Goal: Obtain resource: Obtain resource

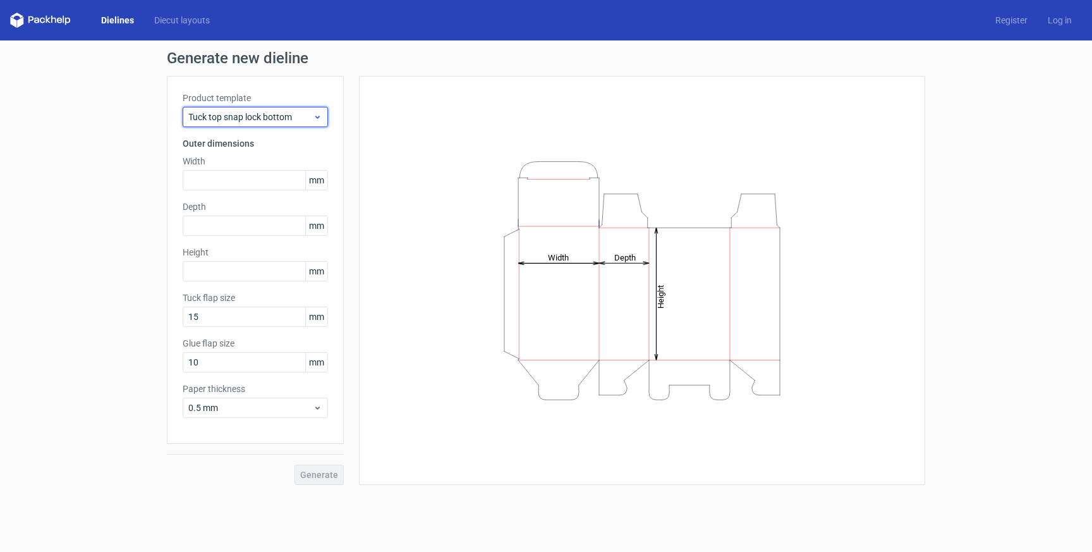
click at [249, 118] on span "Tuck top snap lock bottom" at bounding box center [250, 117] width 125 height 13
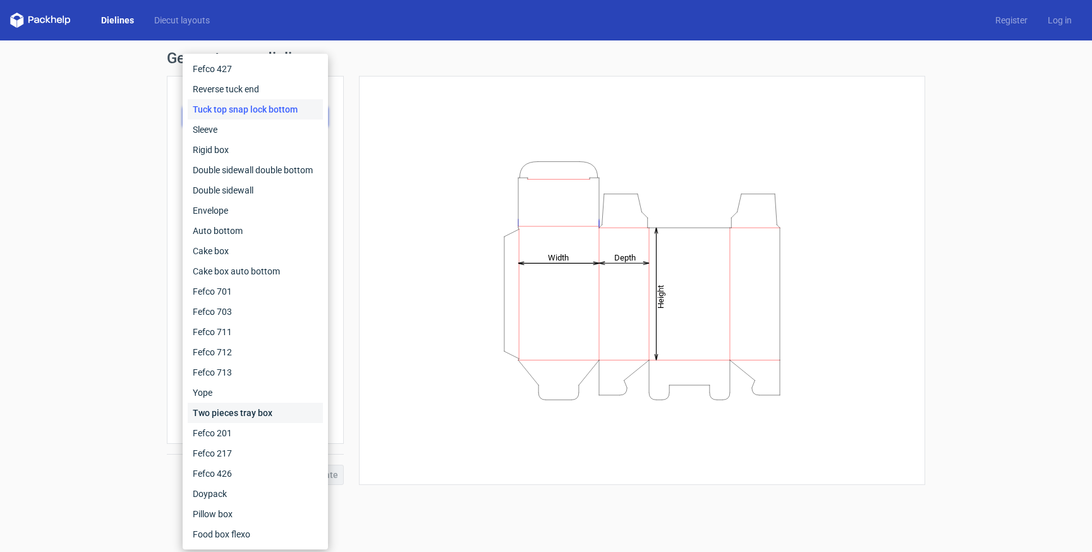
click at [242, 413] on div "Two pieces tray box" at bounding box center [255, 413] width 135 height 20
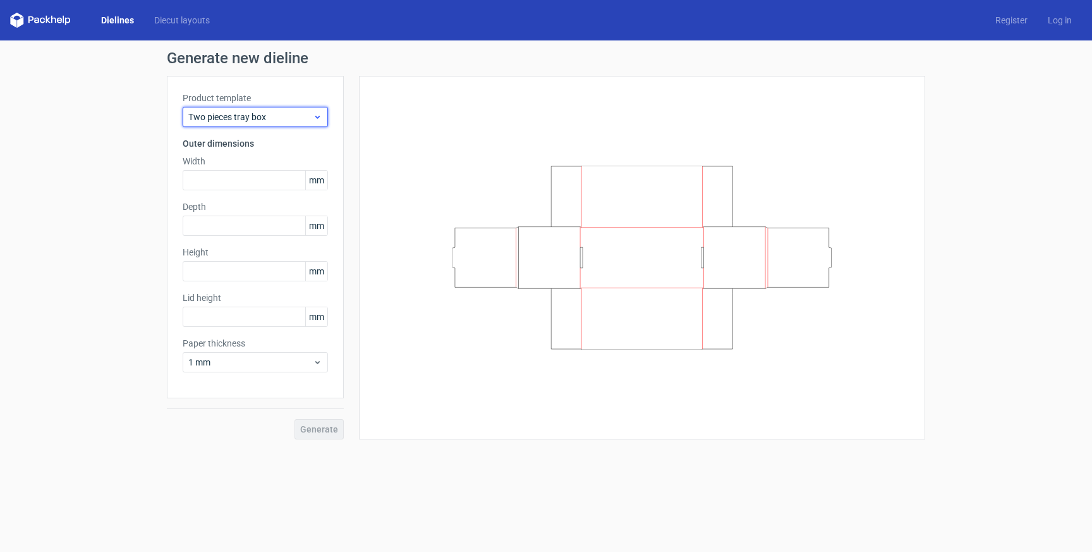
click at [243, 116] on span "Two pieces tray box" at bounding box center [250, 117] width 125 height 13
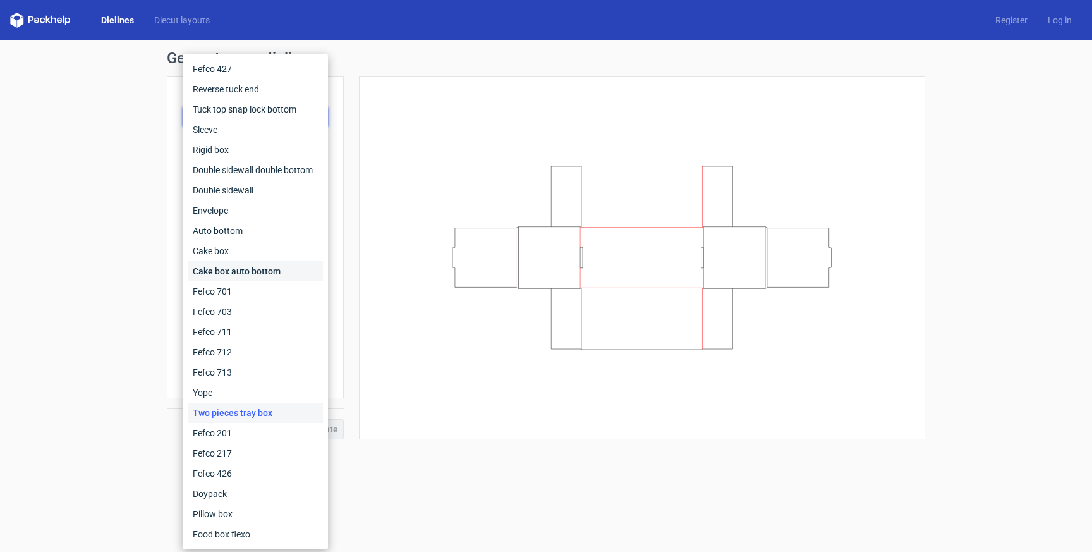
click at [236, 269] on div "Cake box auto bottom" at bounding box center [255, 271] width 135 height 20
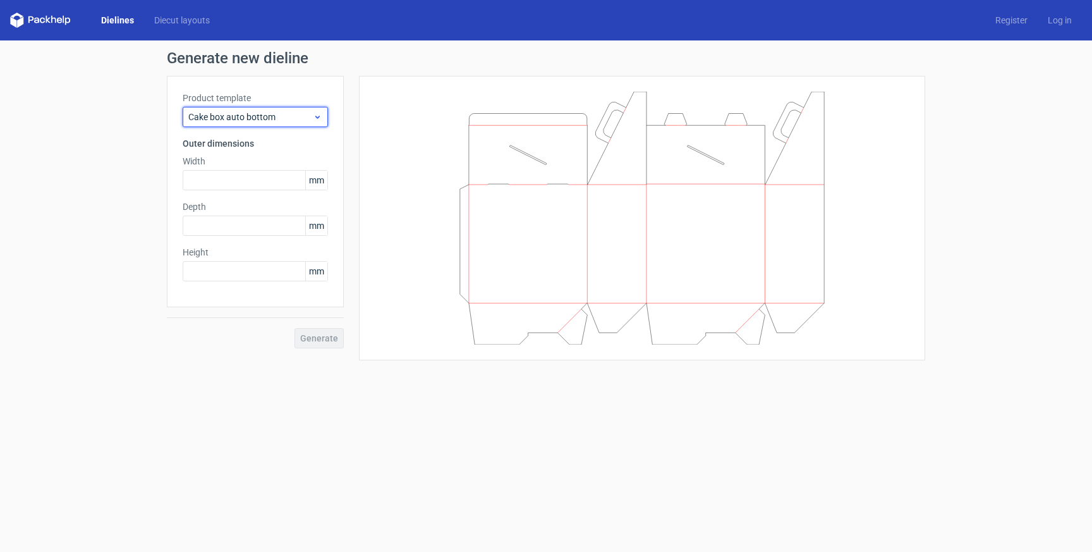
click at [248, 118] on span "Cake box auto bottom" at bounding box center [250, 117] width 125 height 13
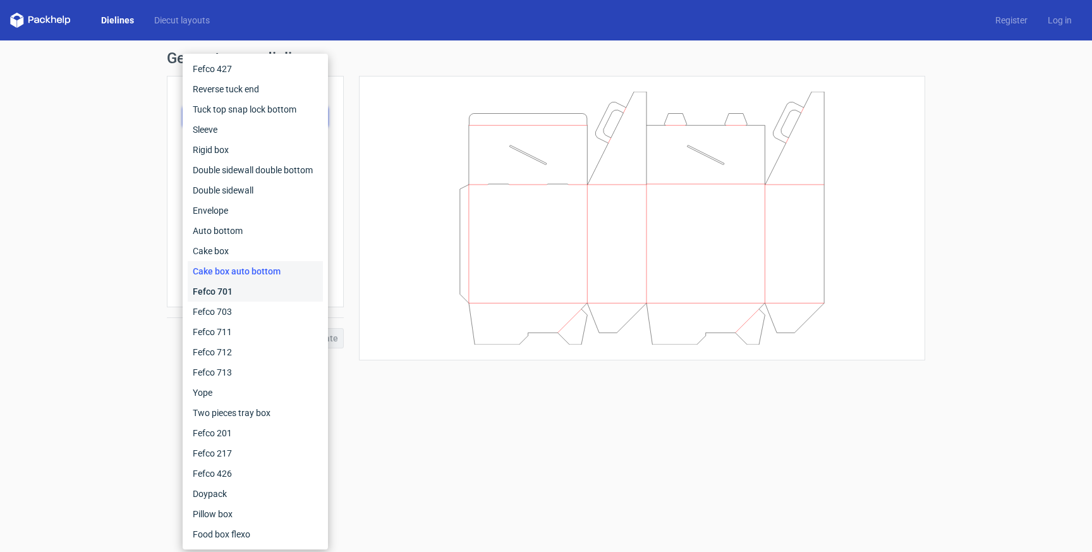
click at [250, 289] on div "Fefco 701" at bounding box center [255, 291] width 135 height 20
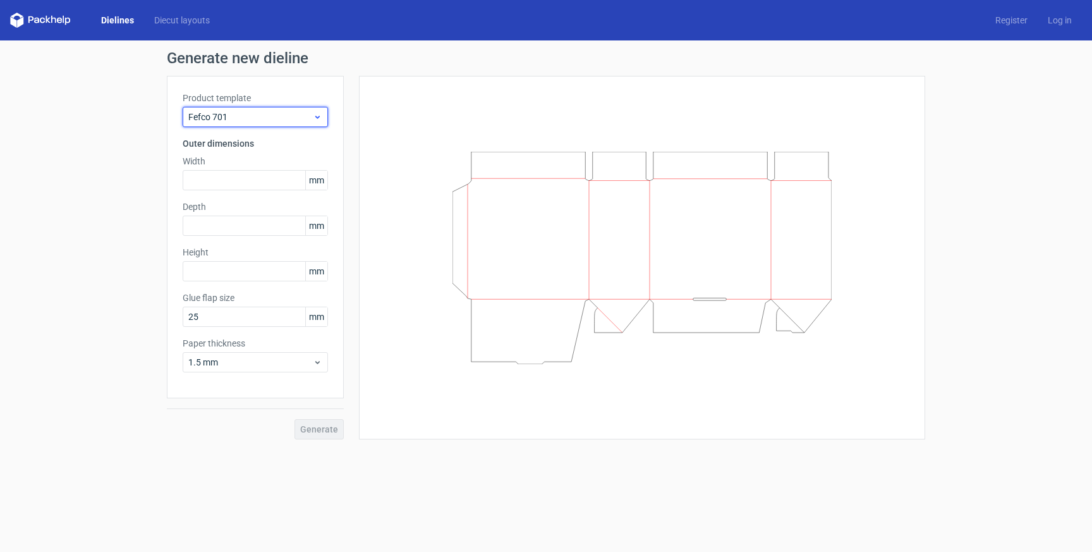
click at [270, 122] on span "Fefco 701" at bounding box center [250, 117] width 125 height 13
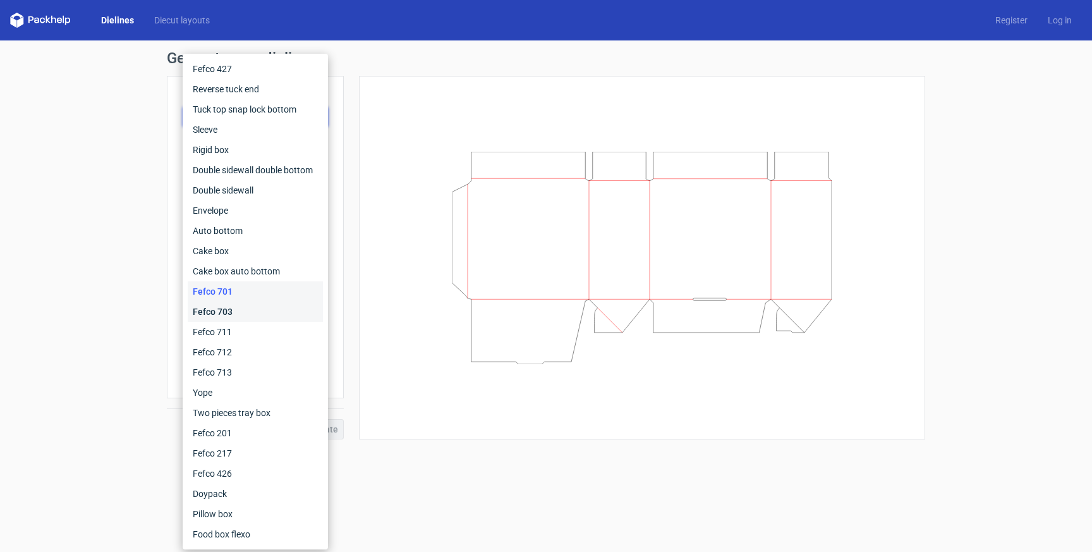
click at [252, 305] on div "Fefco 703" at bounding box center [255, 311] width 135 height 20
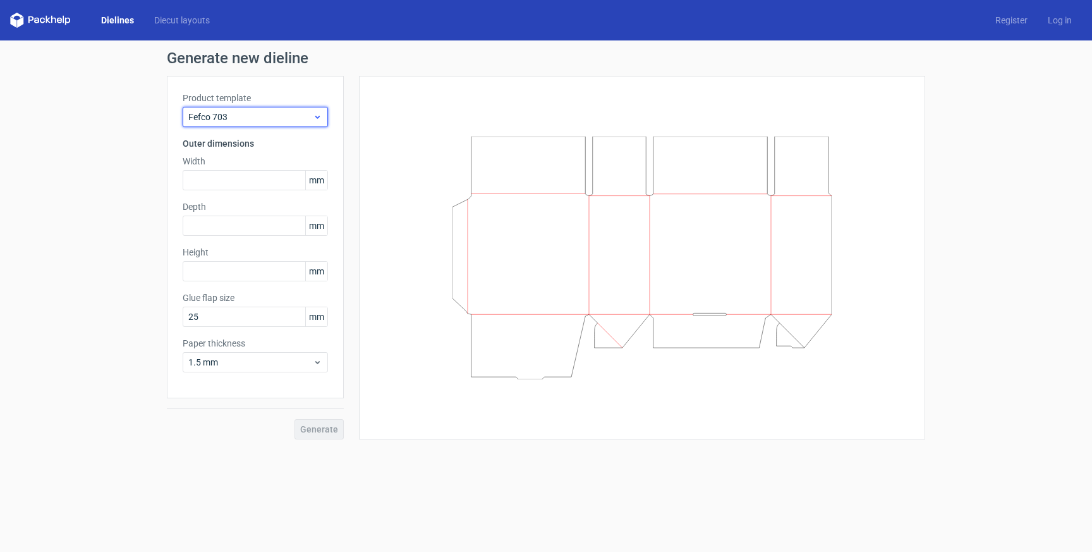
click at [261, 121] on span "Fefco 703" at bounding box center [250, 117] width 125 height 13
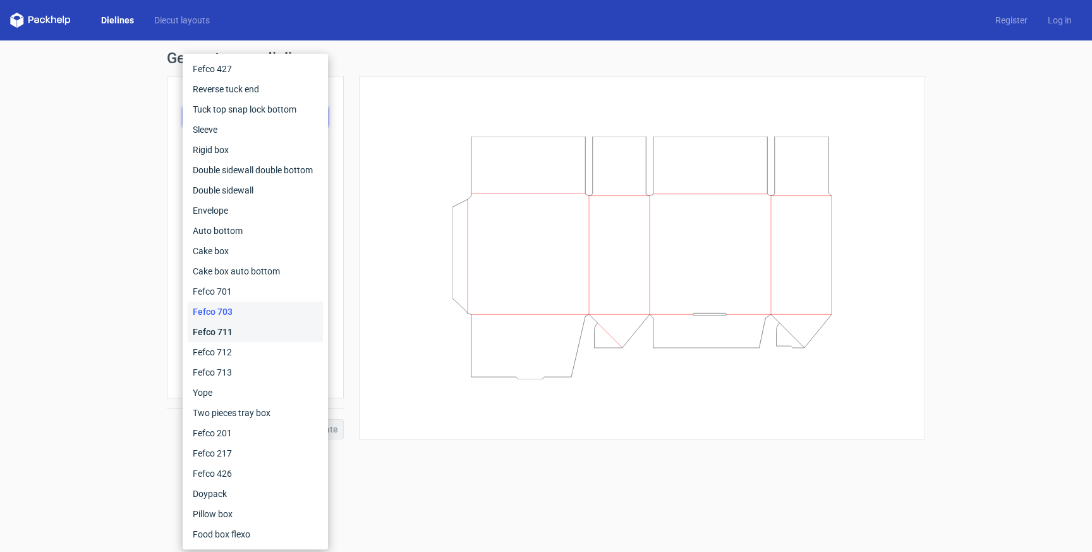
click at [238, 337] on div "Fefco 711" at bounding box center [255, 332] width 135 height 20
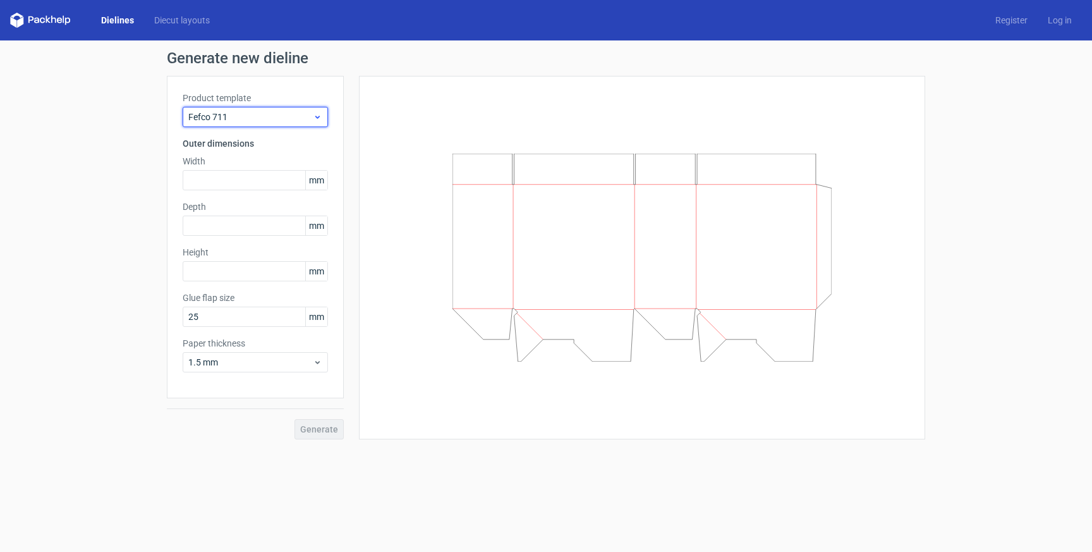
click at [257, 122] on span "Fefco 711" at bounding box center [250, 117] width 125 height 13
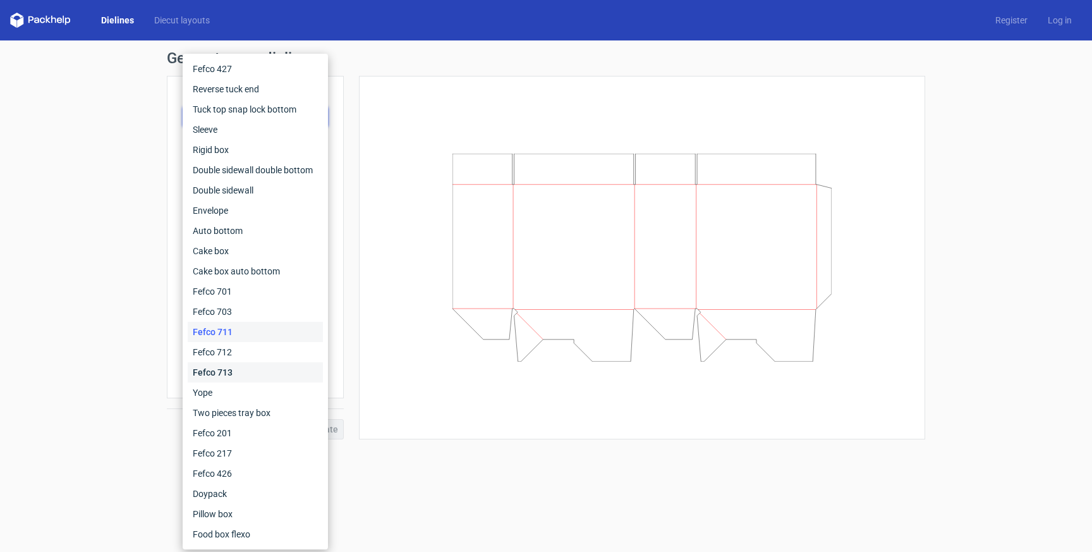
click at [225, 377] on div "Fefco 713" at bounding box center [255, 372] width 135 height 20
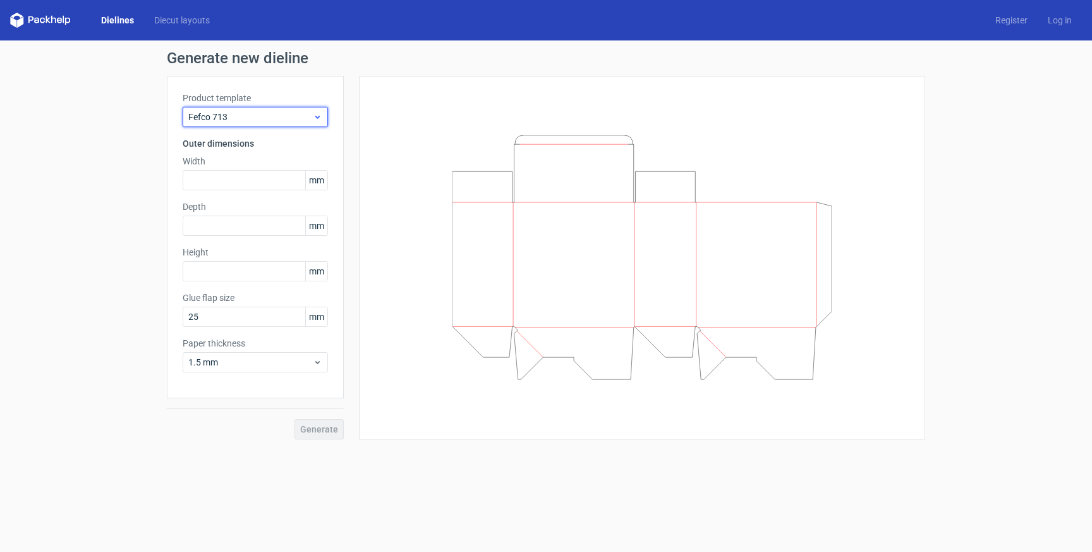
click at [260, 116] on span "Fefco 713" at bounding box center [250, 117] width 125 height 13
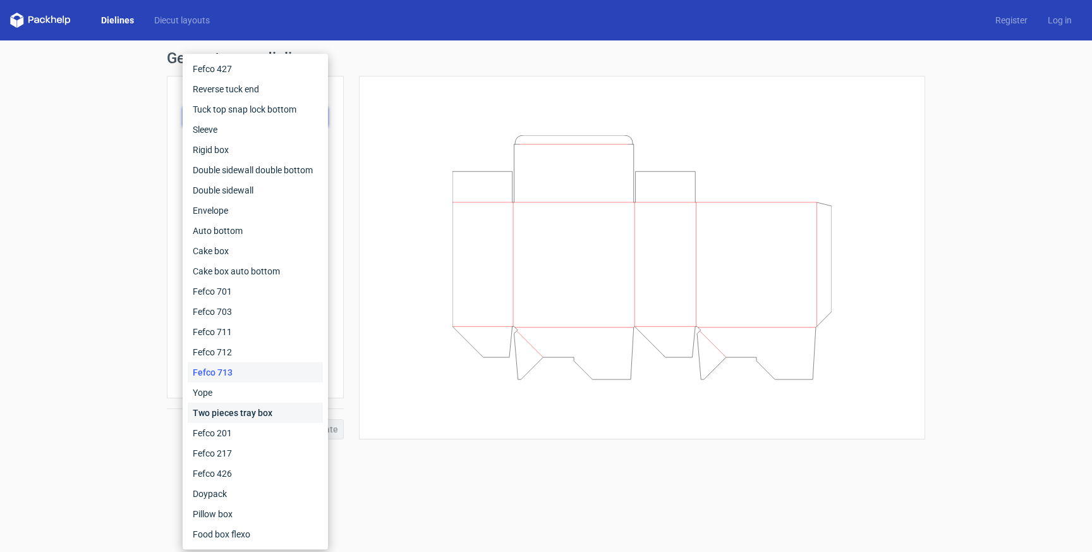
click at [253, 409] on div "Two pieces tray box" at bounding box center [255, 413] width 135 height 20
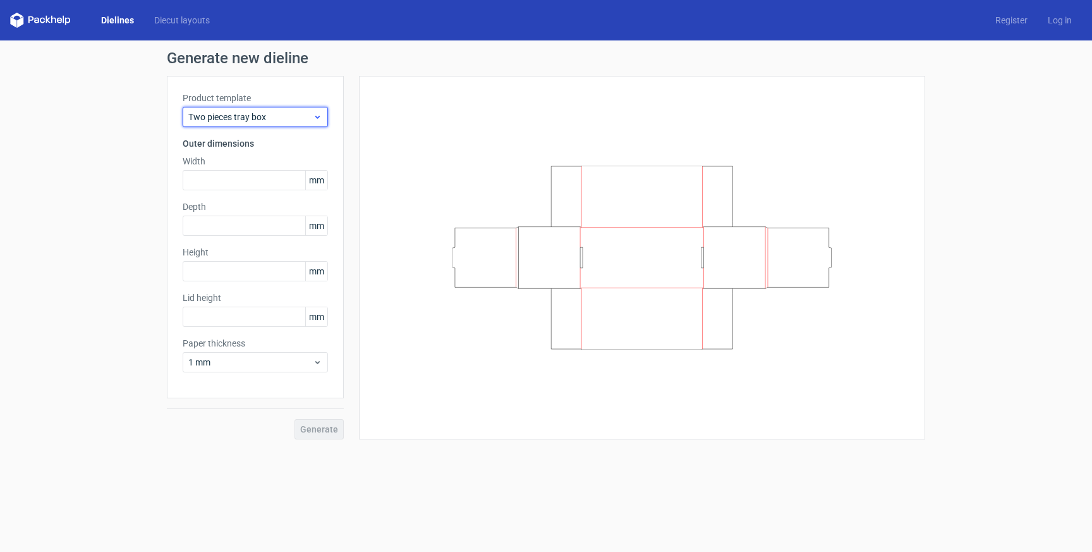
click at [262, 116] on span "Two pieces tray box" at bounding box center [250, 117] width 125 height 13
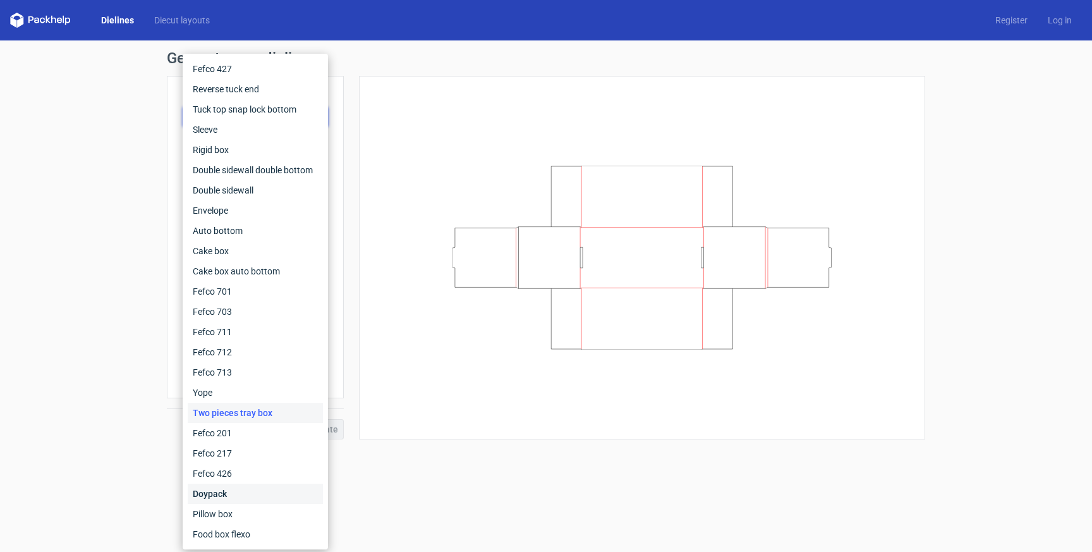
click at [235, 496] on div "Doypack" at bounding box center [255, 493] width 135 height 20
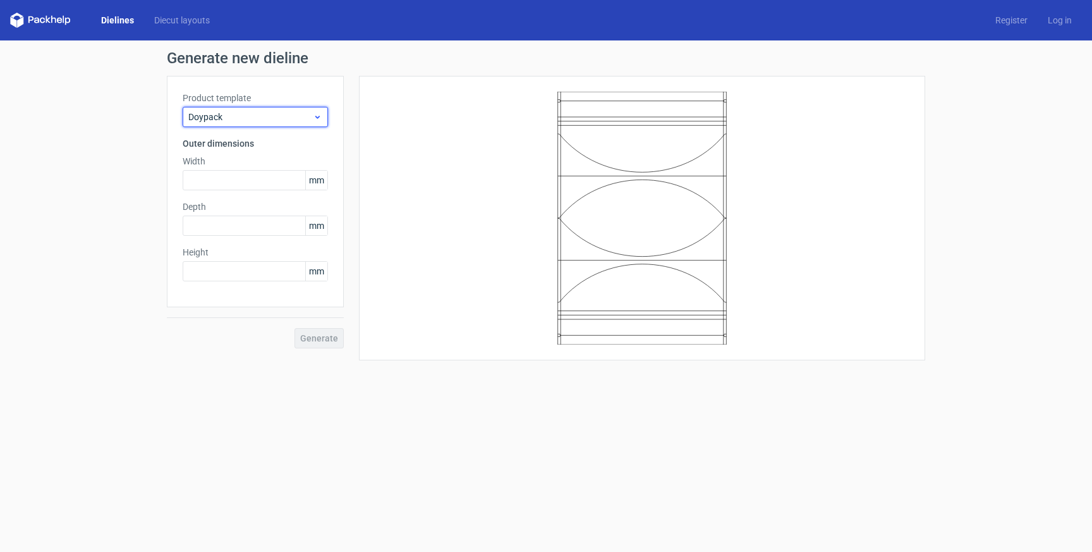
click at [272, 122] on span "Doypack" at bounding box center [250, 117] width 125 height 13
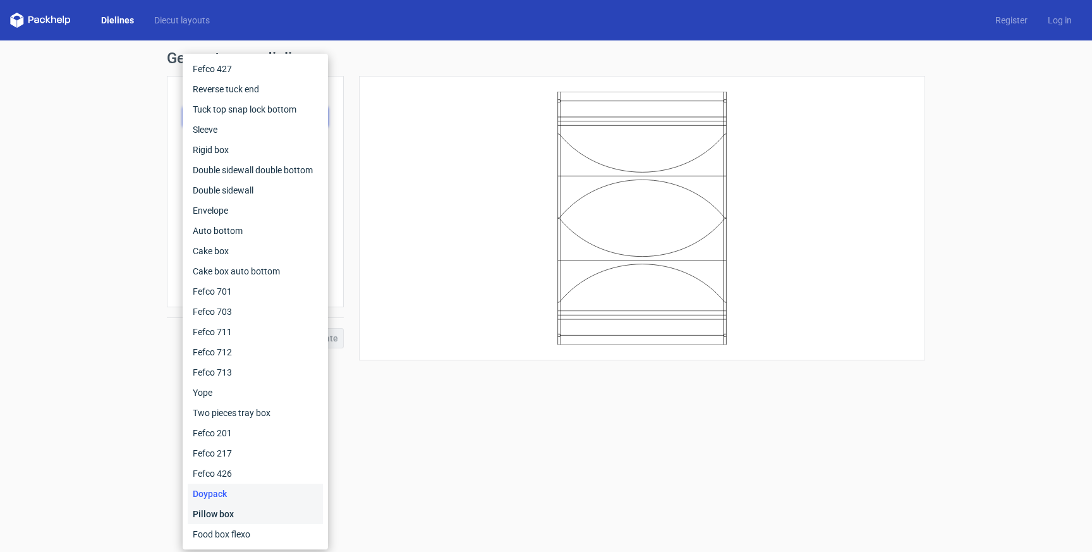
click at [222, 521] on div "Pillow box" at bounding box center [255, 514] width 135 height 20
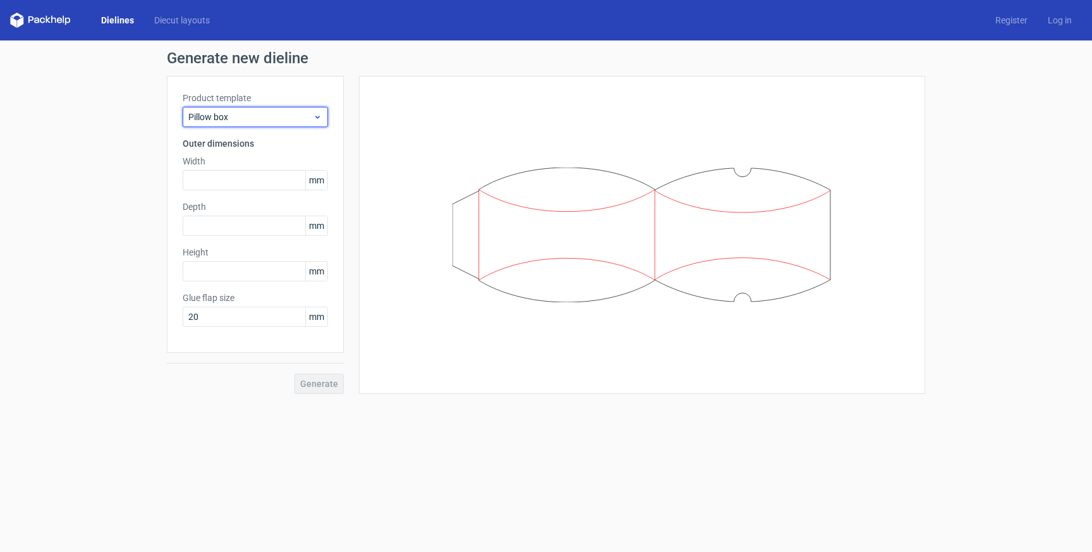
click at [280, 114] on span "Pillow box" at bounding box center [250, 117] width 125 height 13
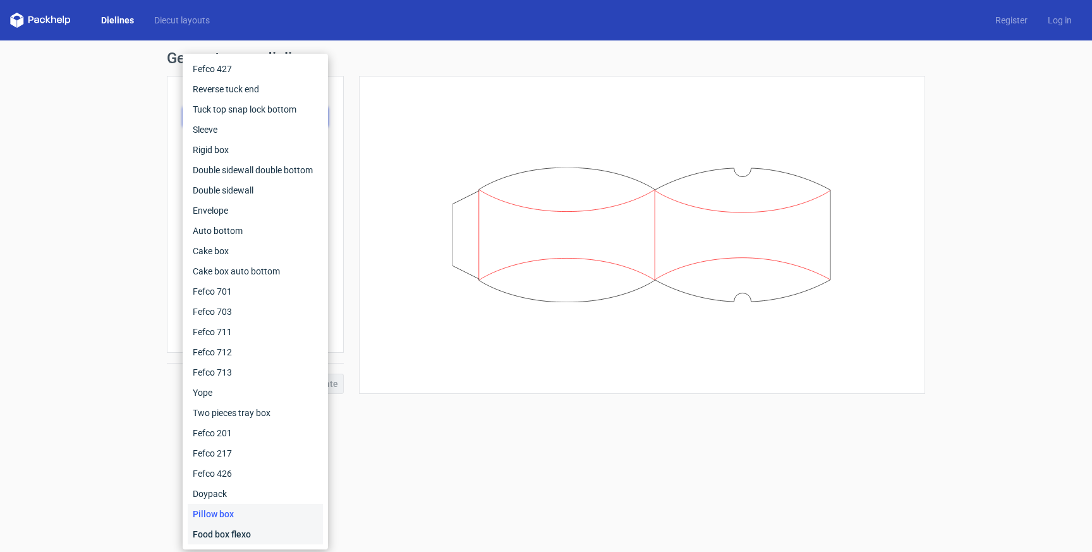
click at [246, 532] on div "Food box flexo" at bounding box center [255, 534] width 135 height 20
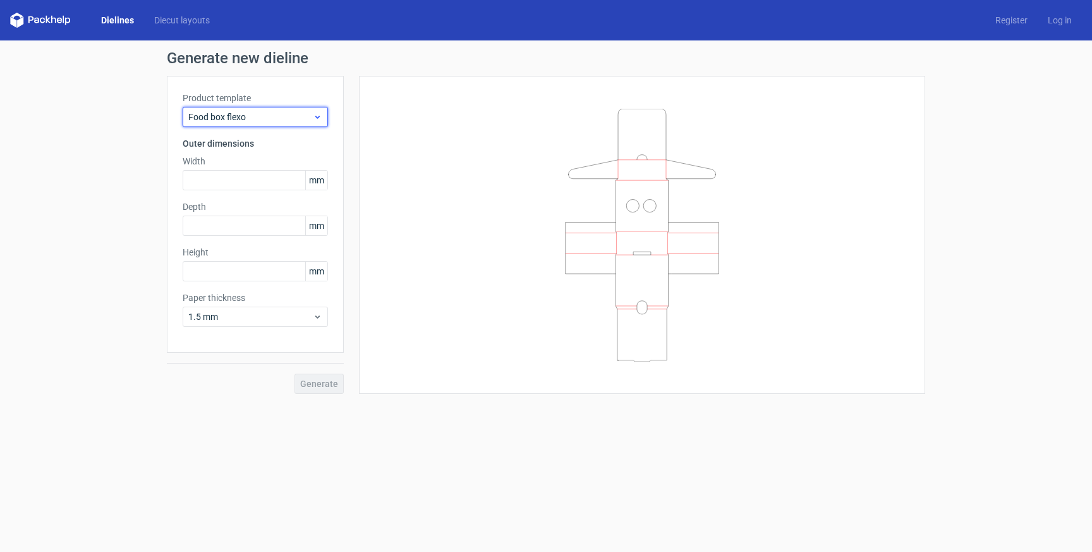
click at [263, 111] on span "Food box flexo" at bounding box center [250, 117] width 125 height 13
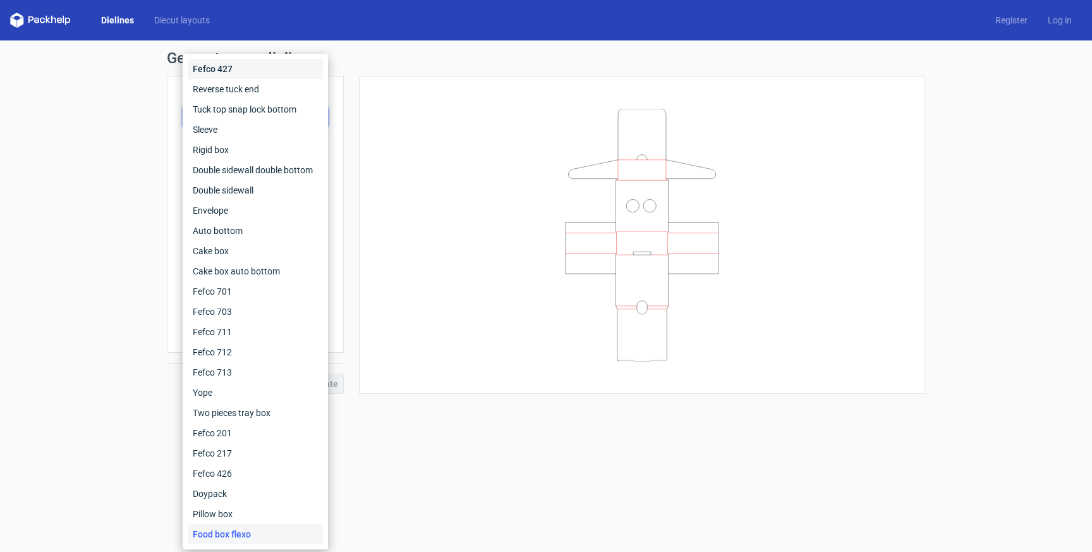
click at [277, 72] on div "Fefco 427" at bounding box center [255, 69] width 135 height 20
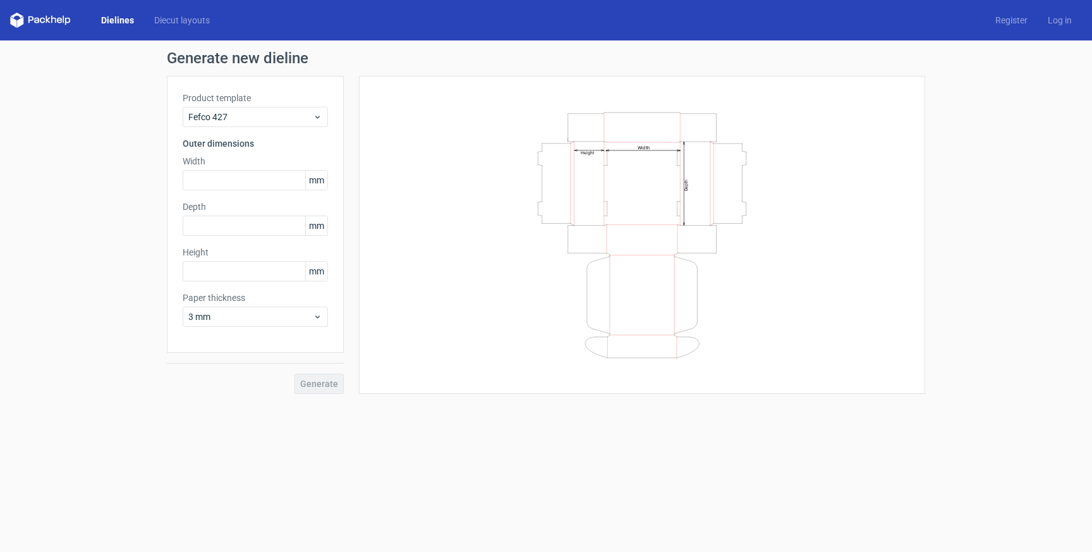
click at [261, 128] on div "Product template Fefco 427 Outer dimensions Width mm Depth mm Height mm Paper t…" at bounding box center [255, 214] width 177 height 277
click at [256, 119] on span "Fefco 427" at bounding box center [250, 117] width 125 height 13
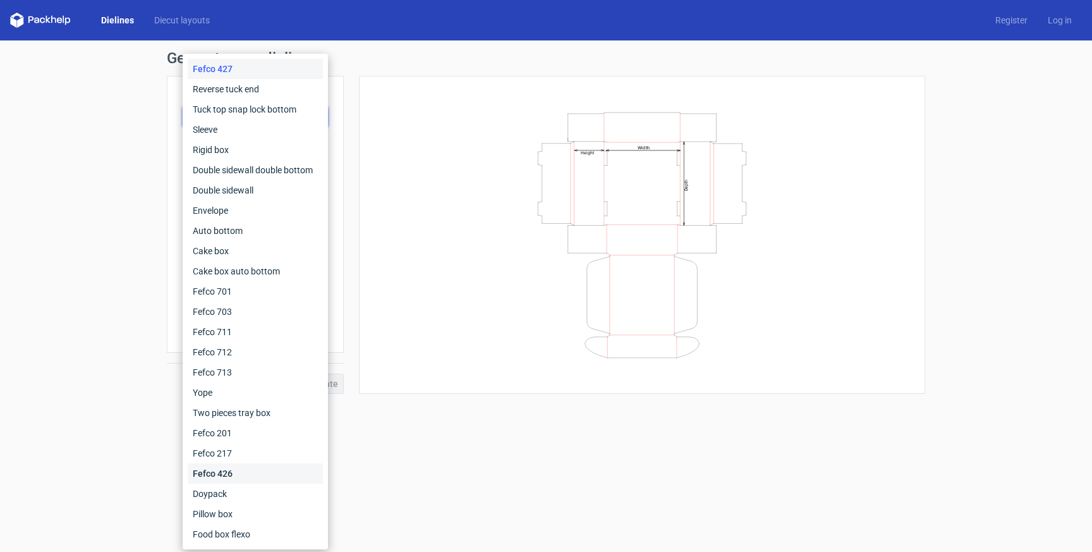
click at [245, 473] on div "Fefco 426" at bounding box center [255, 473] width 135 height 20
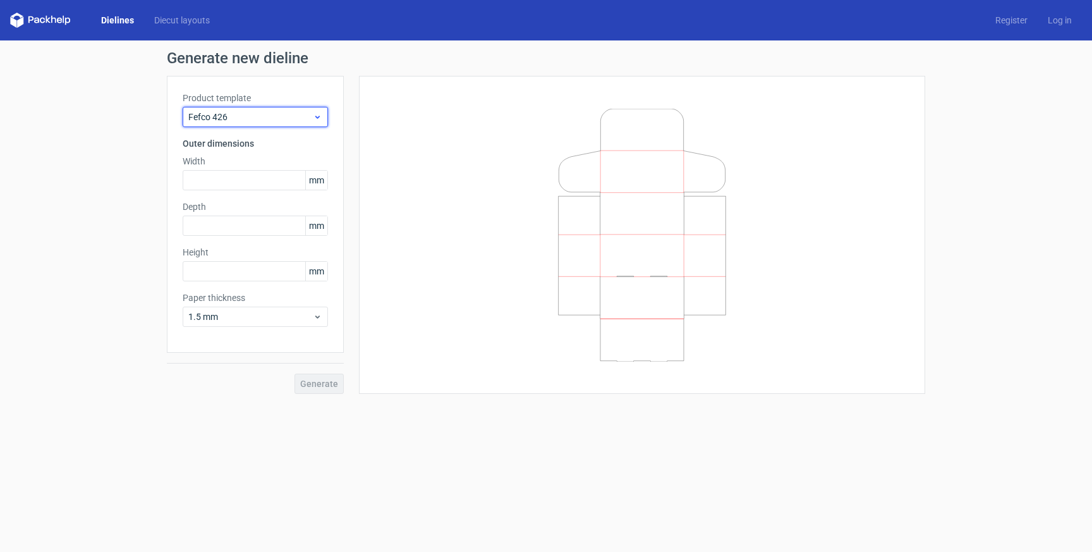
click at [265, 114] on span "Fefco 426" at bounding box center [250, 117] width 125 height 13
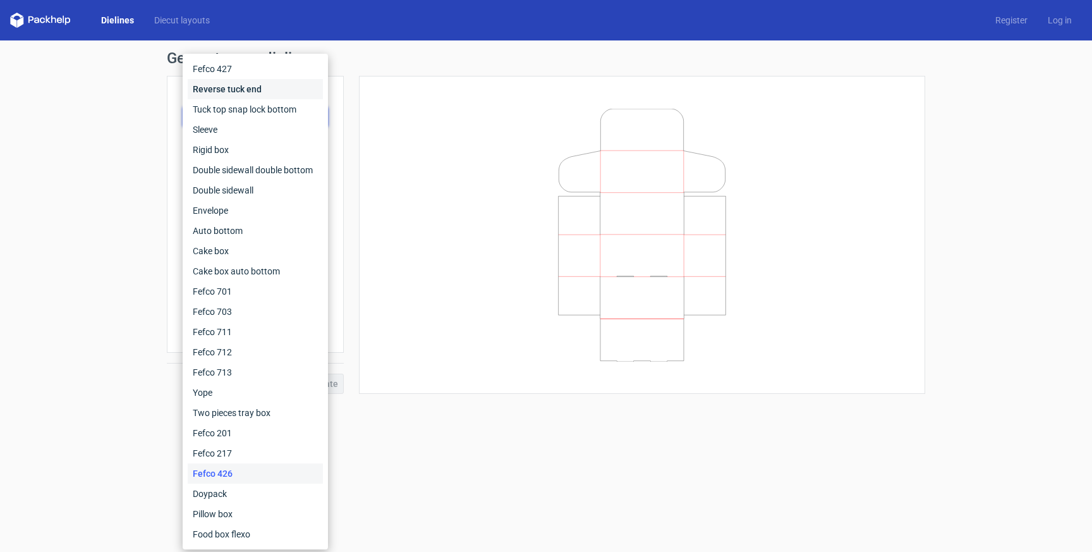
click at [273, 92] on div "Reverse tuck end" at bounding box center [255, 89] width 135 height 20
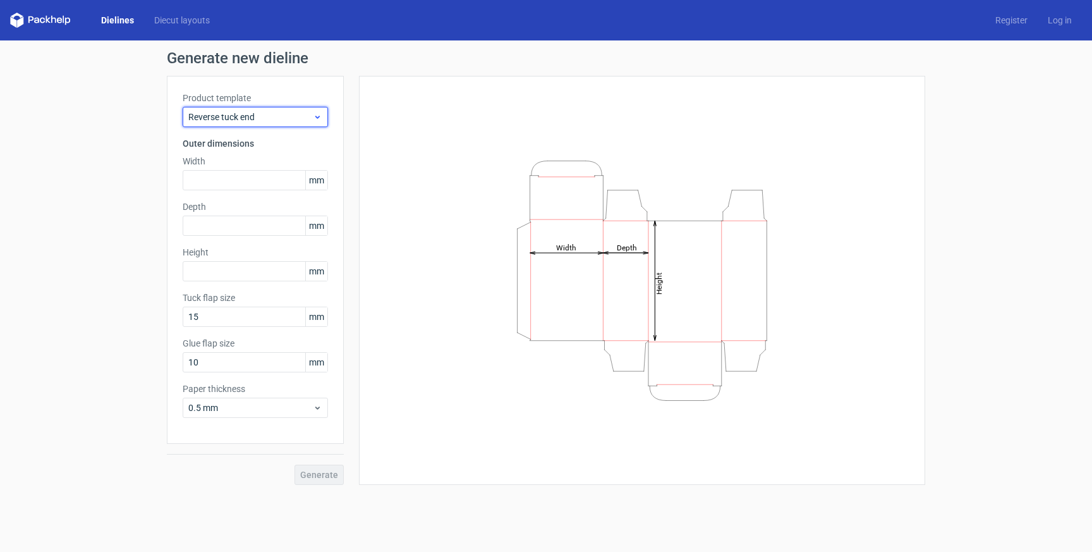
click at [261, 117] on span "Reverse tuck end" at bounding box center [250, 117] width 125 height 13
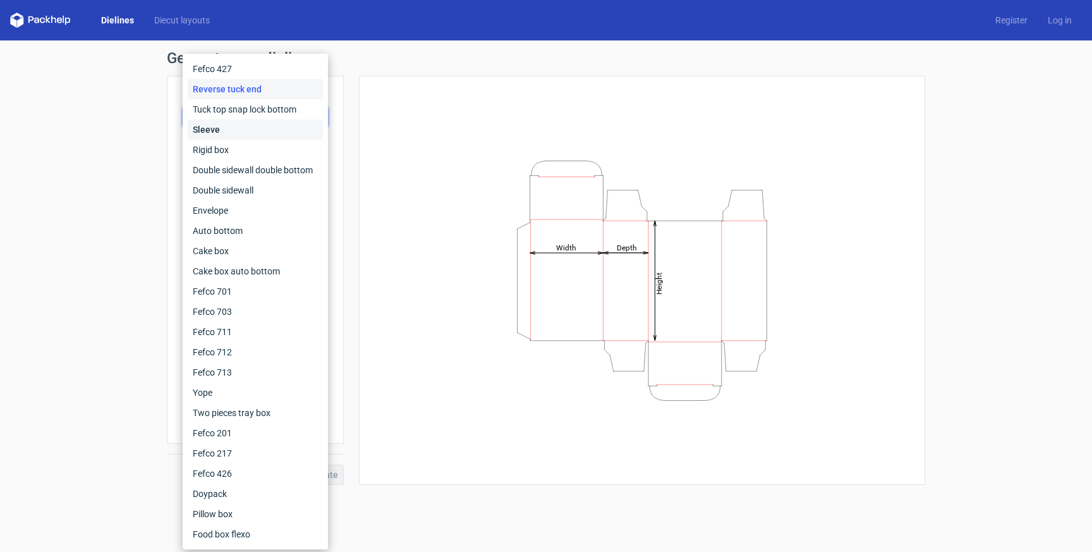
click at [261, 125] on div "Sleeve" at bounding box center [255, 129] width 135 height 20
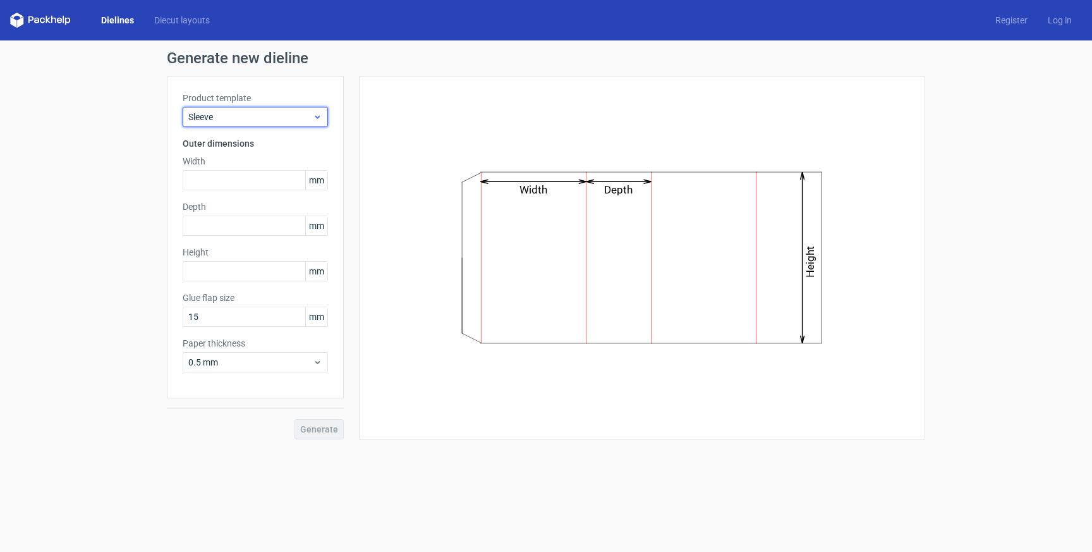
click at [250, 109] on div "Sleeve" at bounding box center [255, 117] width 145 height 20
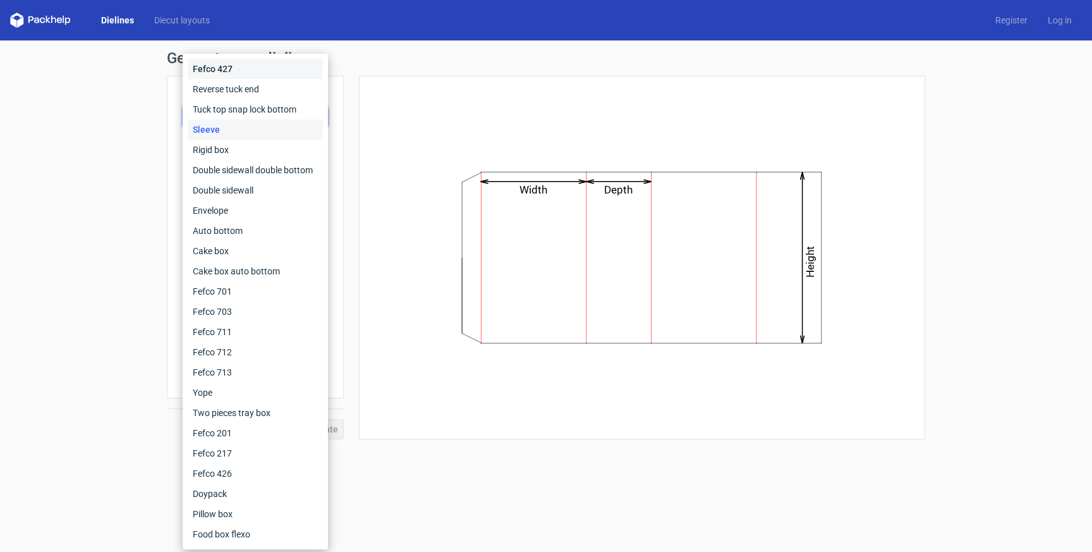
click at [250, 61] on div "Fefco 427" at bounding box center [255, 69] width 135 height 20
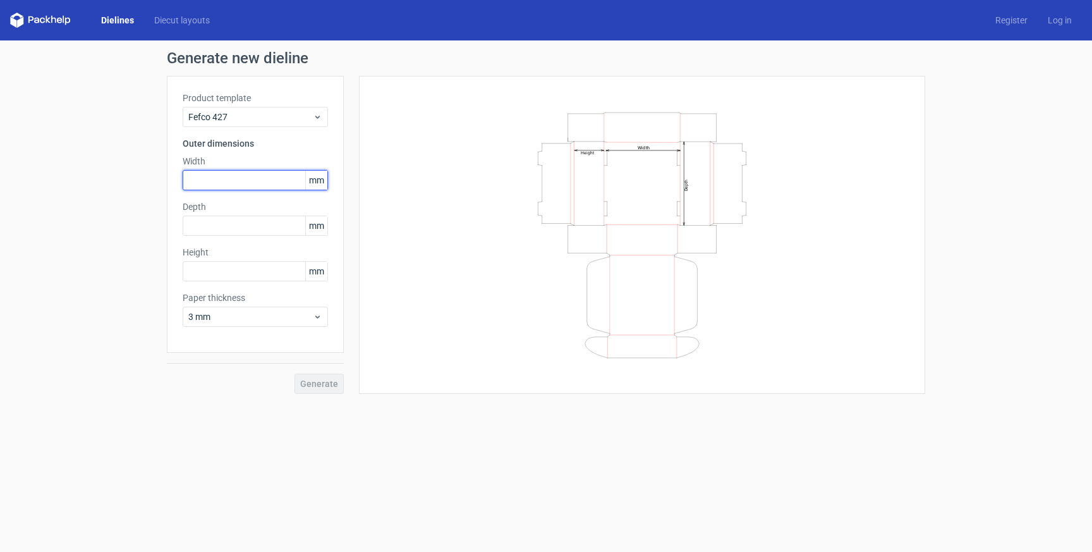
click at [225, 176] on input "text" at bounding box center [255, 180] width 145 height 20
click at [312, 180] on span "mm" at bounding box center [316, 180] width 22 height 19
click at [238, 188] on input "text" at bounding box center [255, 180] width 145 height 20
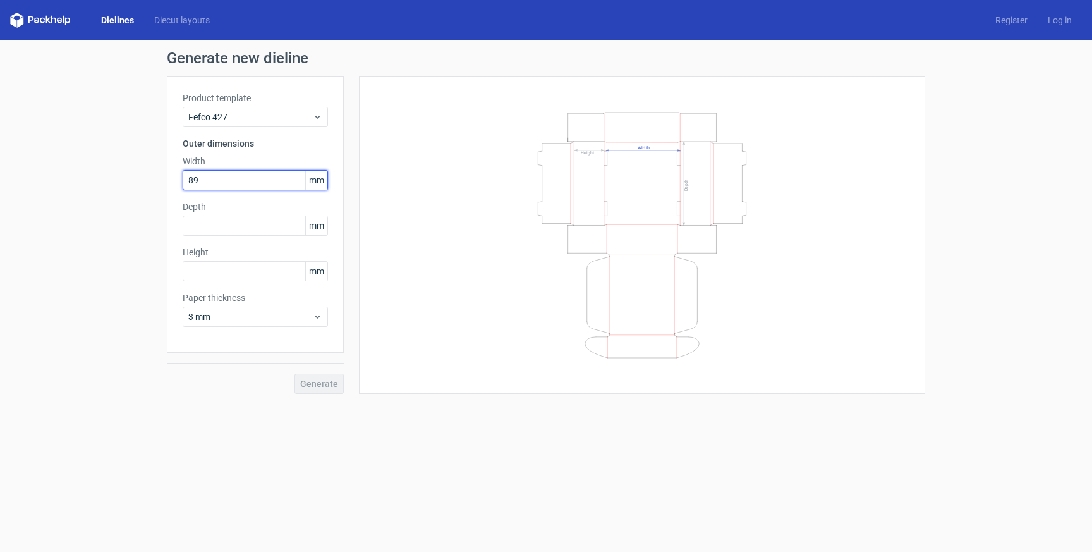
type input "89"
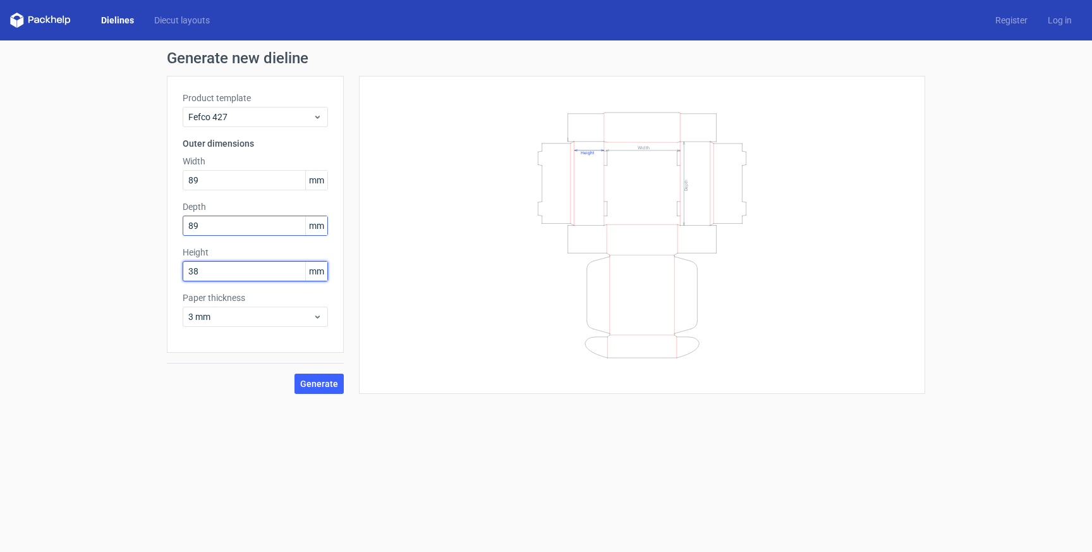
type input "38"
click at [305, 382] on span "Generate" at bounding box center [319, 383] width 38 height 9
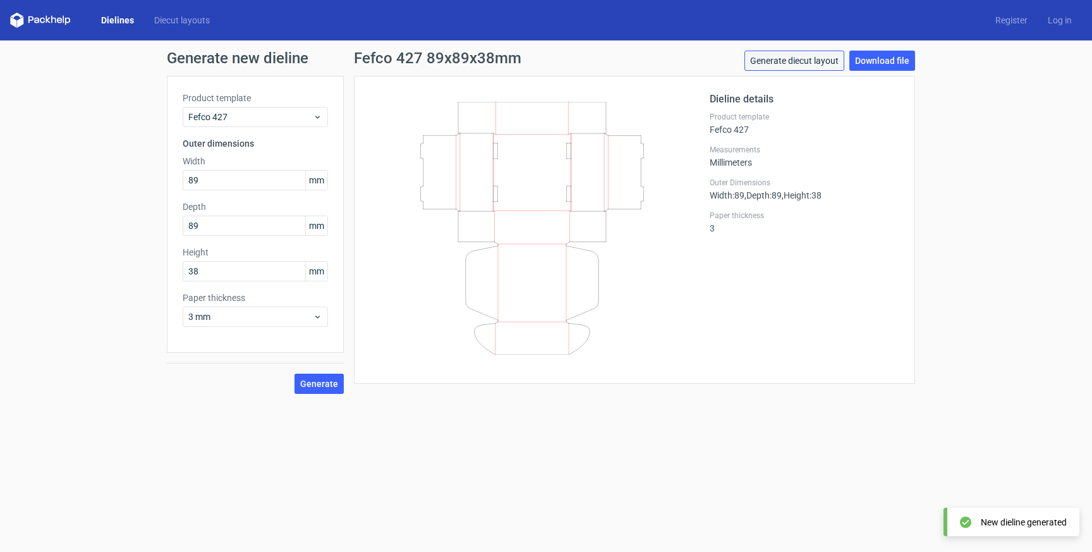
click at [778, 63] on link "Generate diecut layout" at bounding box center [795, 61] width 100 height 20
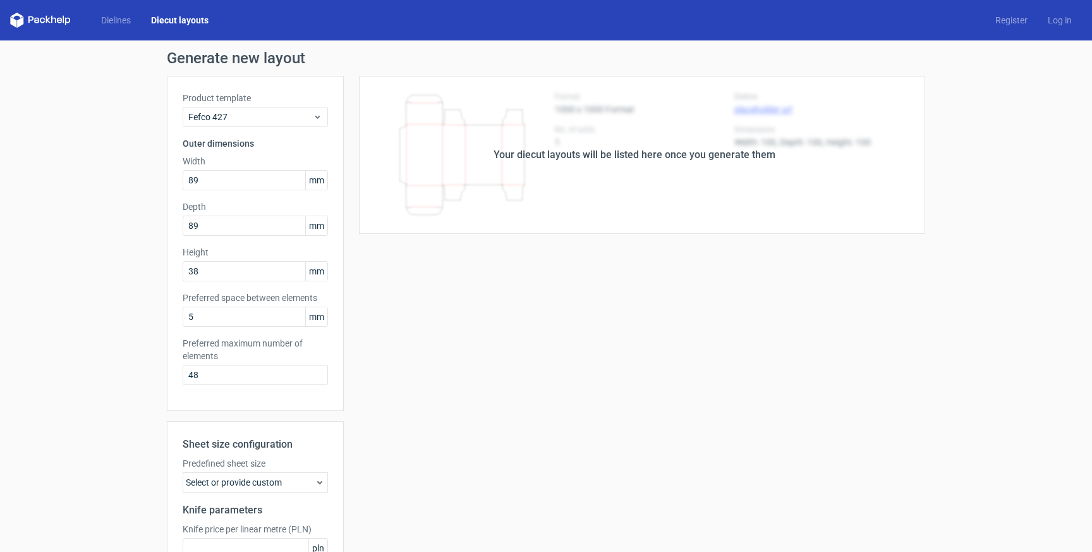
click at [737, 198] on div "Your diecut layouts will be listed here once you generate them" at bounding box center [634, 155] width 581 height 158
drag, startPoint x: 459, startPoint y: 419, endPoint x: 492, endPoint y: 454, distance: 47.4
click at [465, 427] on div "Your diecut layouts will be listed here once you generate them Height Depth Wid…" at bounding box center [634, 373] width 581 height 595
drag, startPoint x: 514, startPoint y: 469, endPoint x: 542, endPoint y: 469, distance: 27.8
click at [533, 469] on div "Your diecut layouts will be listed here once you generate them Height Depth Wid…" at bounding box center [634, 373] width 581 height 595
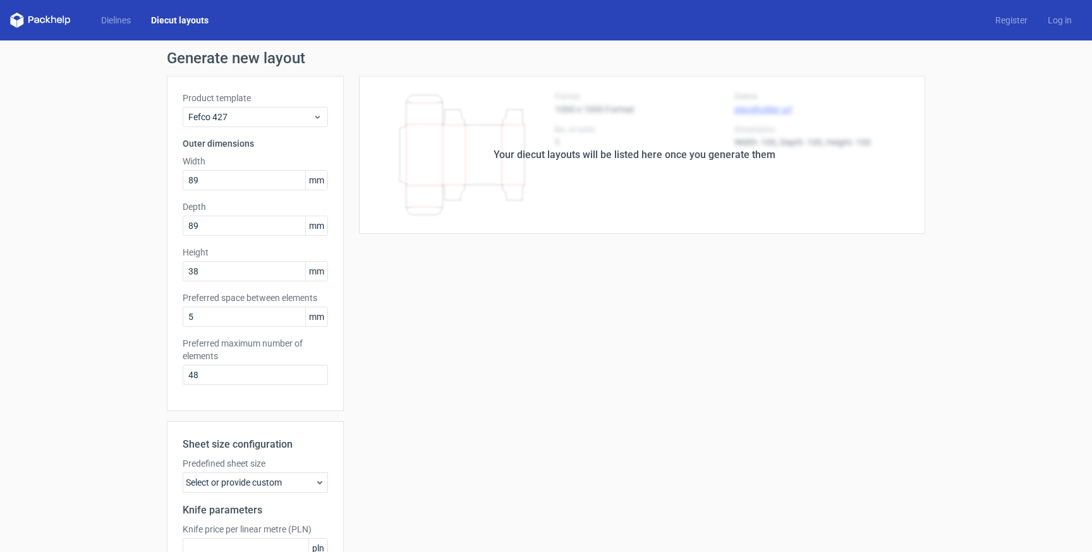
drag, startPoint x: 563, startPoint y: 475, endPoint x: 581, endPoint y: 487, distance: 21.9
click at [581, 487] on div "Your diecut layouts will be listed here once you generate them Height Depth Wid…" at bounding box center [634, 373] width 581 height 595
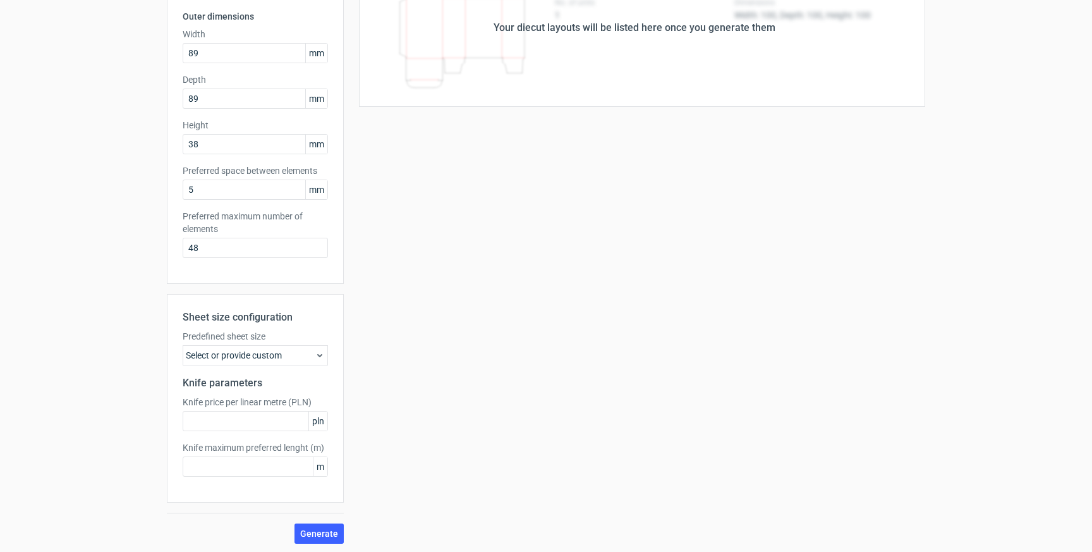
scroll to position [129, 0]
click at [271, 353] on div "Select or provide custom" at bounding box center [255, 353] width 145 height 20
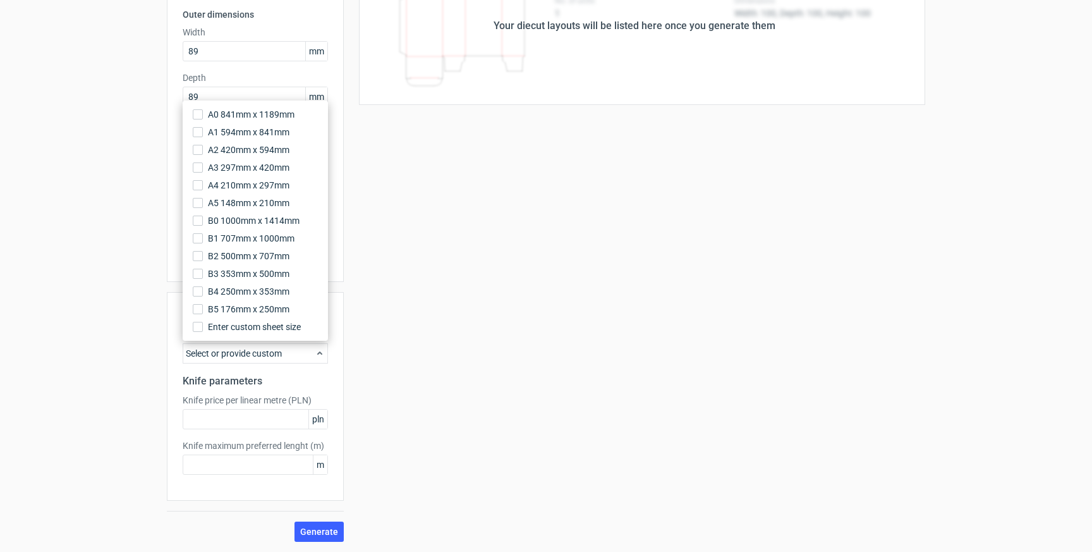
click at [438, 332] on div "Your diecut layouts will be listed here once you generate them Height Depth Wid…" at bounding box center [634, 244] width 581 height 595
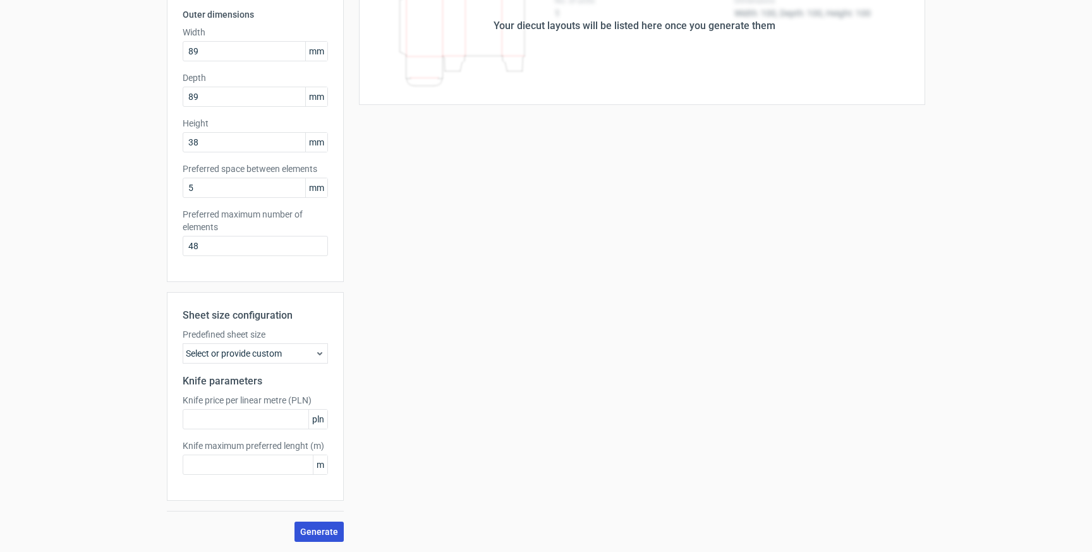
click at [327, 533] on span "Generate" at bounding box center [319, 531] width 38 height 9
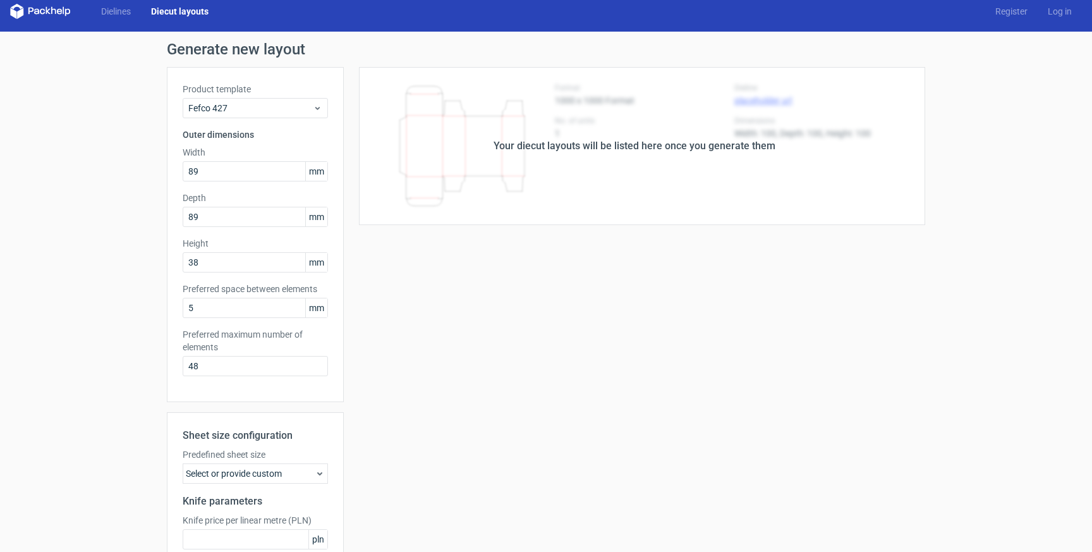
scroll to position [0, 0]
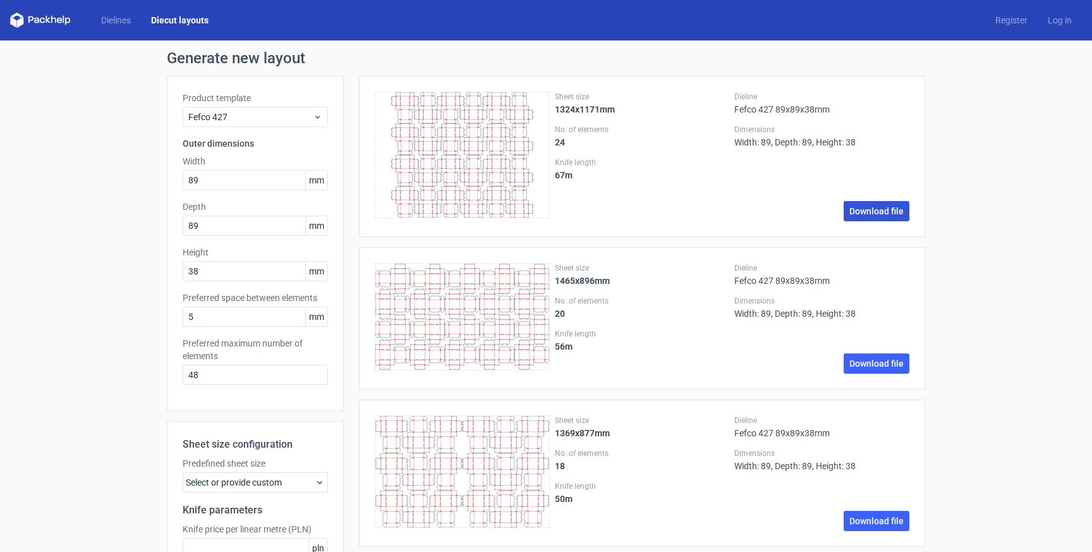
click at [873, 209] on link "Download file" at bounding box center [877, 211] width 66 height 20
